Goal: Find specific page/section: Find specific page/section

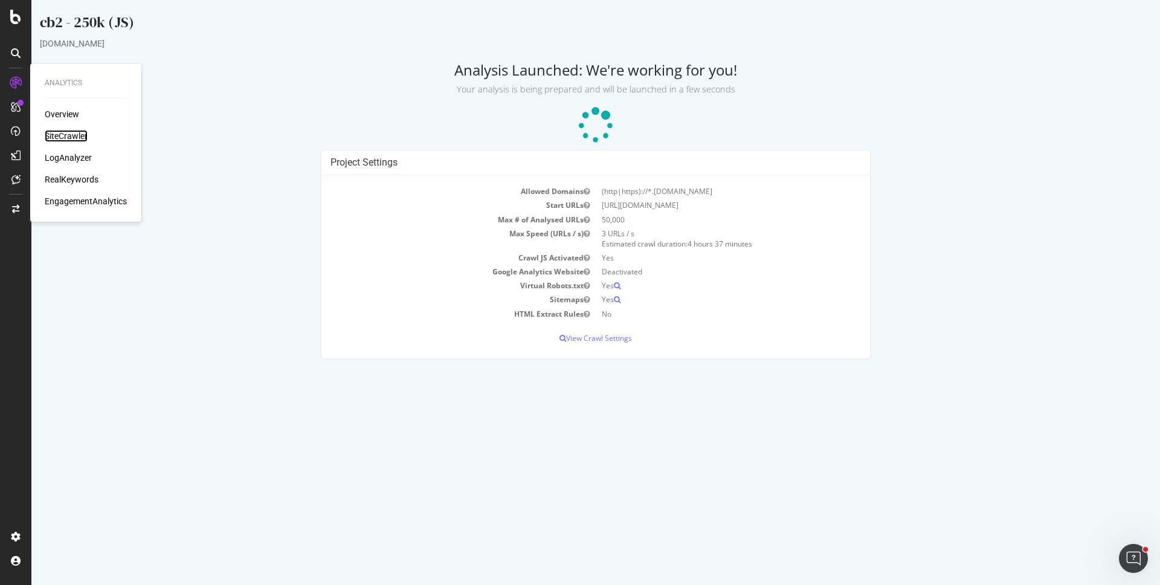
click at [72, 137] on div "SiteCrawler" at bounding box center [66, 136] width 43 height 12
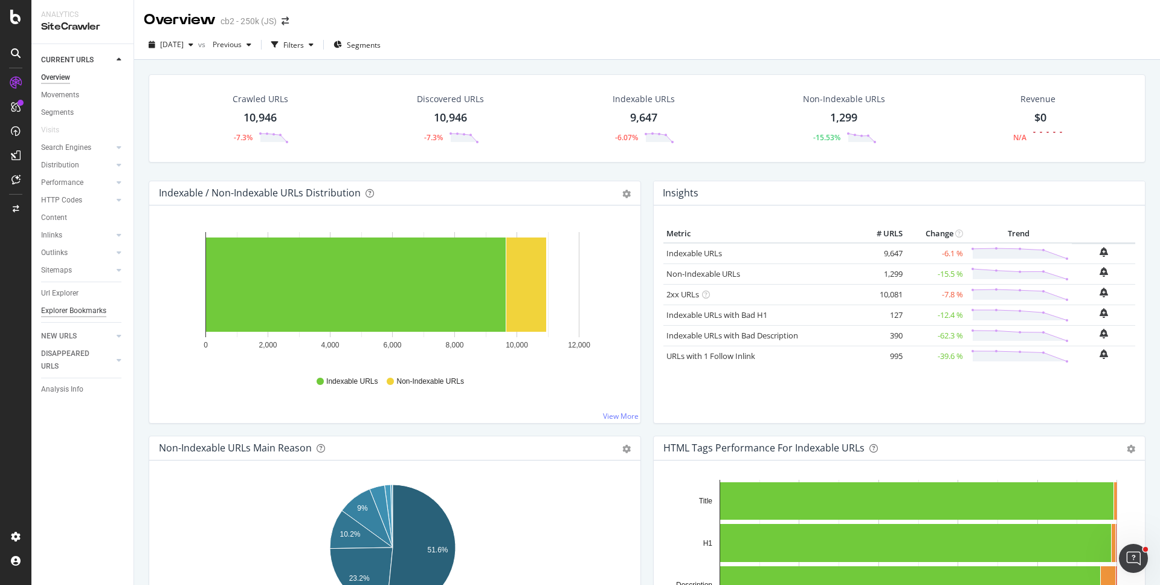
click at [71, 312] on div "Explorer Bookmarks" at bounding box center [73, 311] width 65 height 13
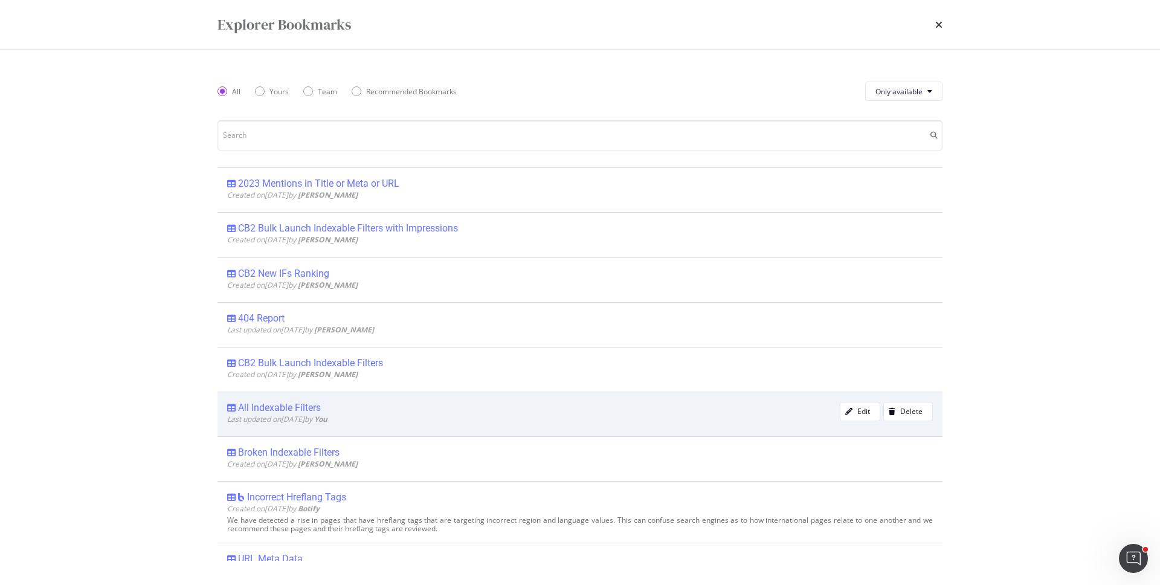
click at [279, 417] on span "Last updated on [DATE] by You" at bounding box center [277, 419] width 100 height 10
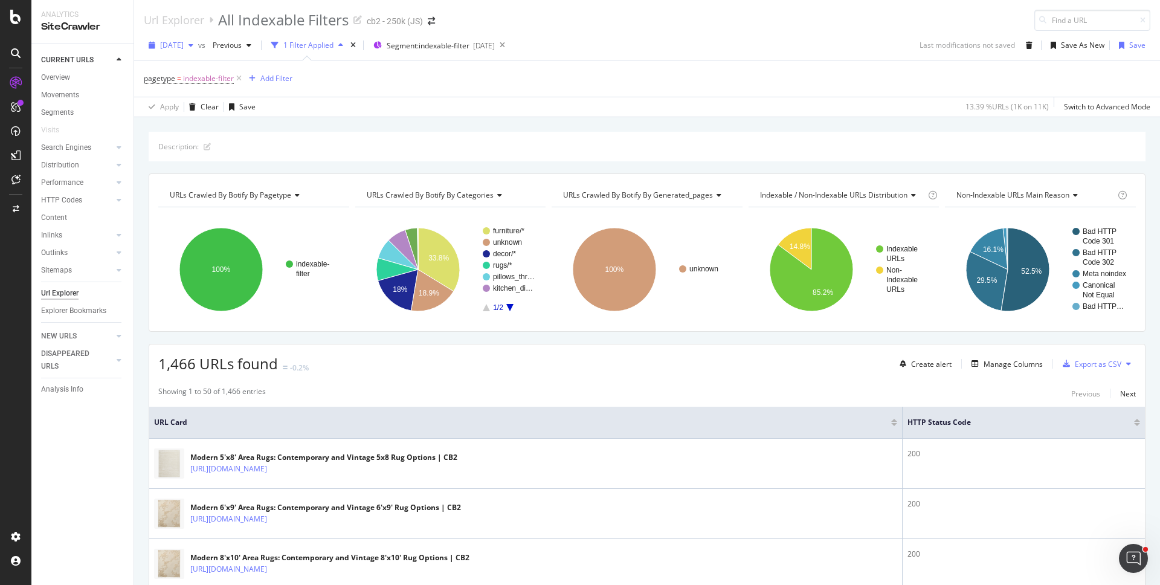
click at [176, 46] on span "[DATE]" at bounding box center [172, 45] width 24 height 10
